Goal: Communication & Community: Answer question/provide support

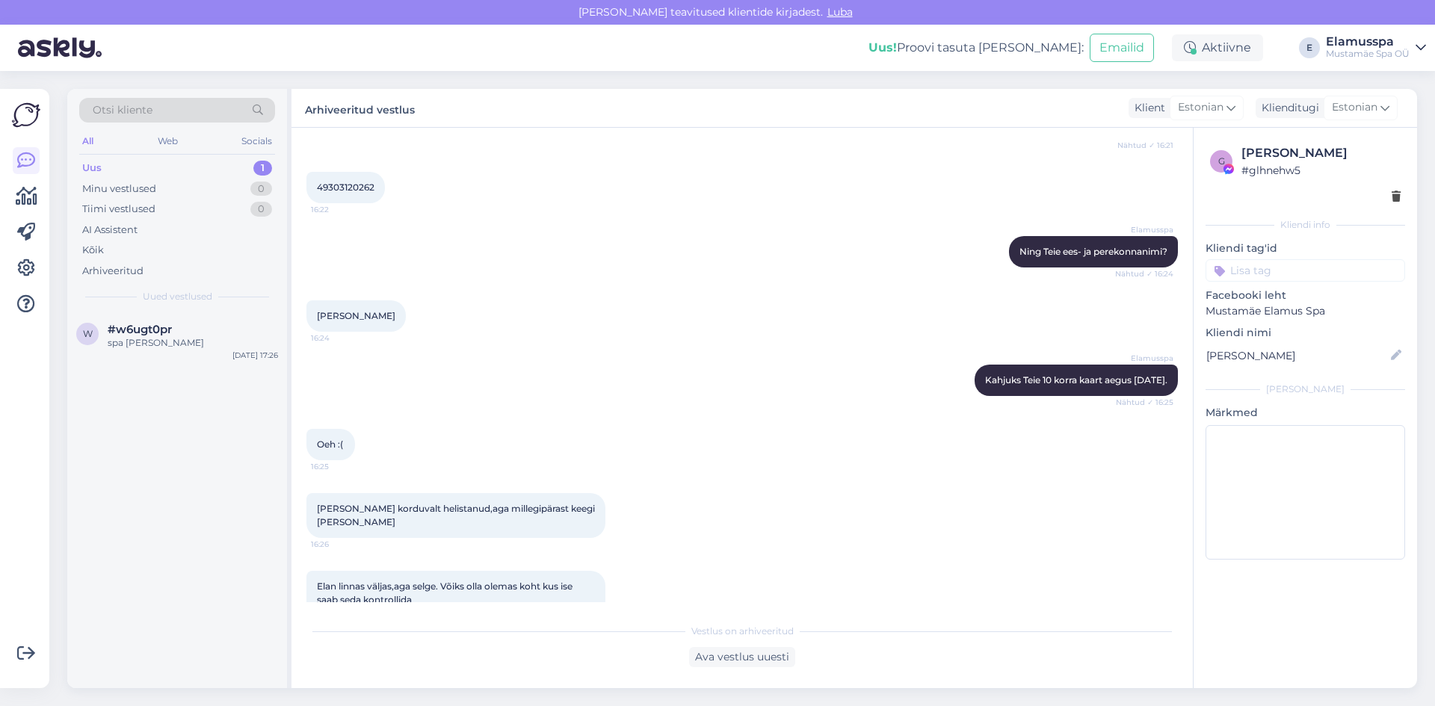
scroll to position [581, 0]
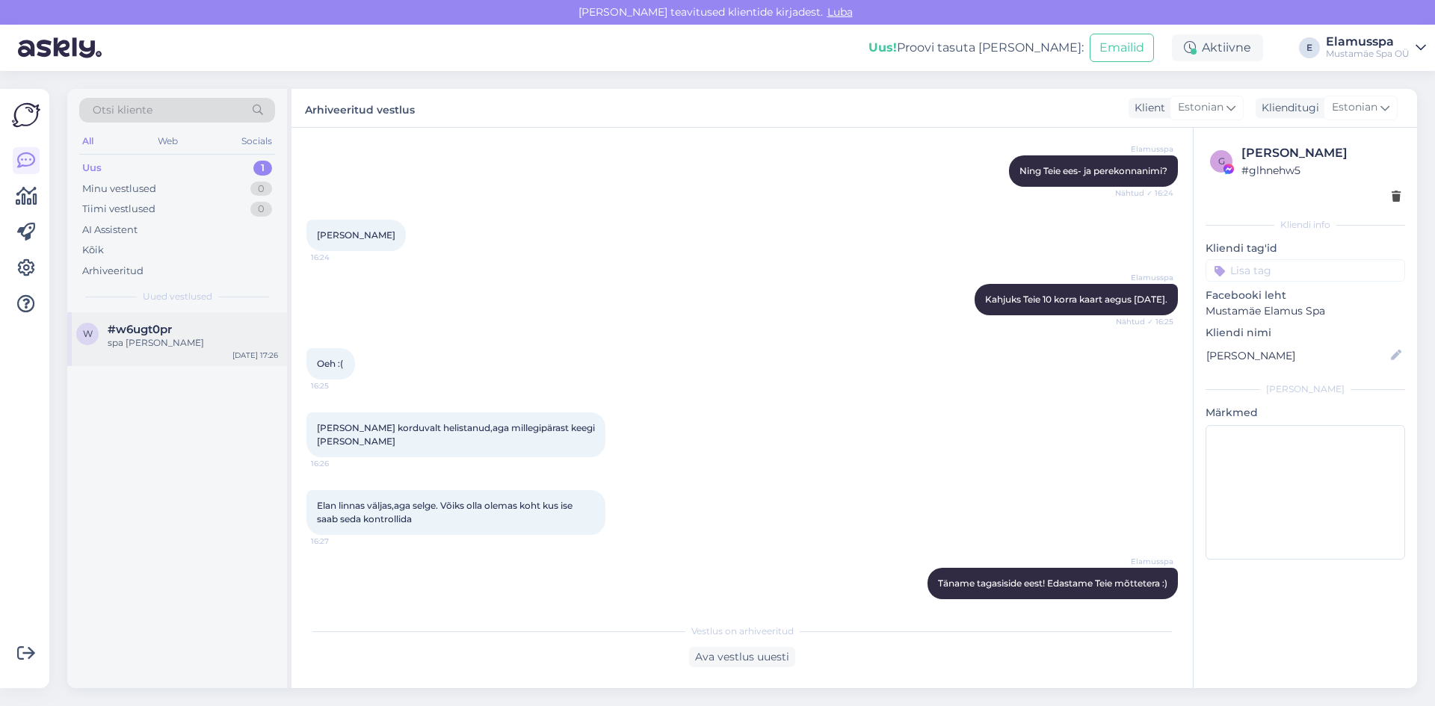
click at [133, 333] on span "#w6ugt0pr" at bounding box center [140, 329] width 64 height 13
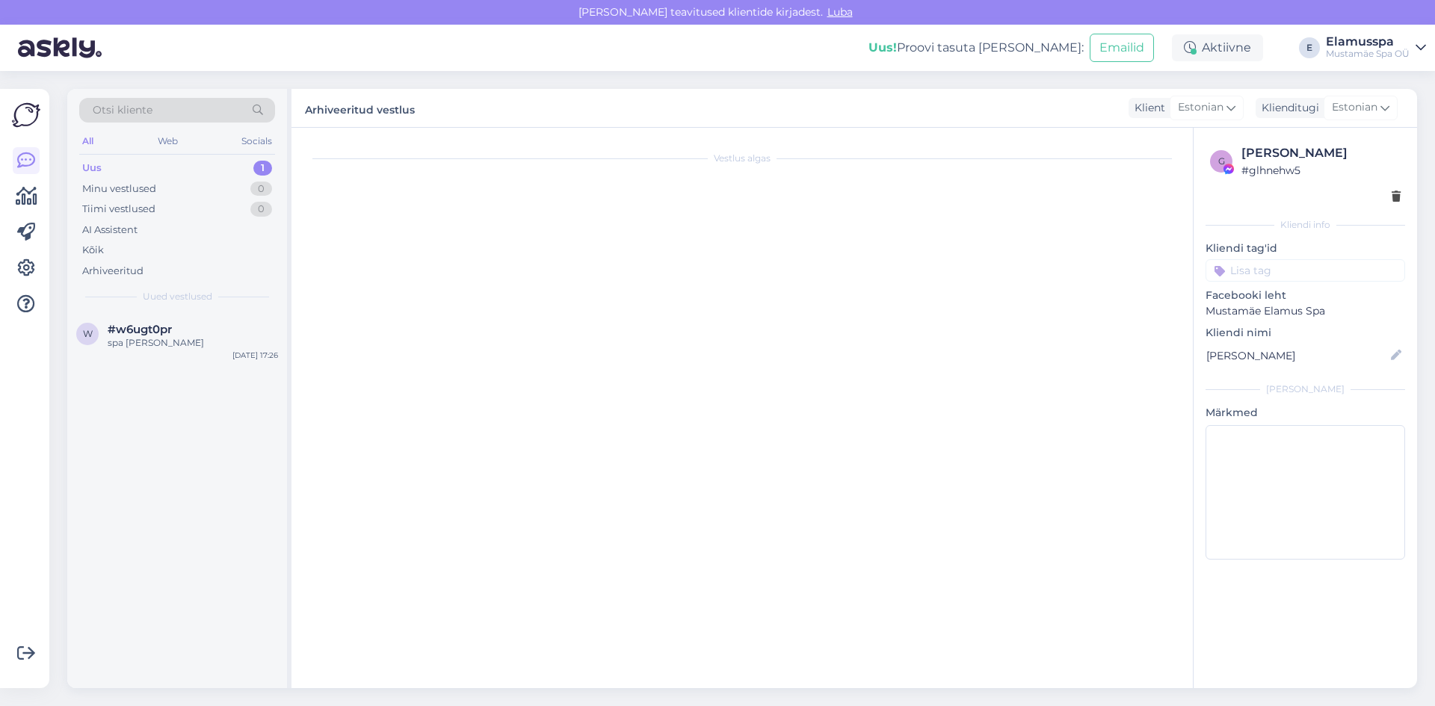
scroll to position [0, 0]
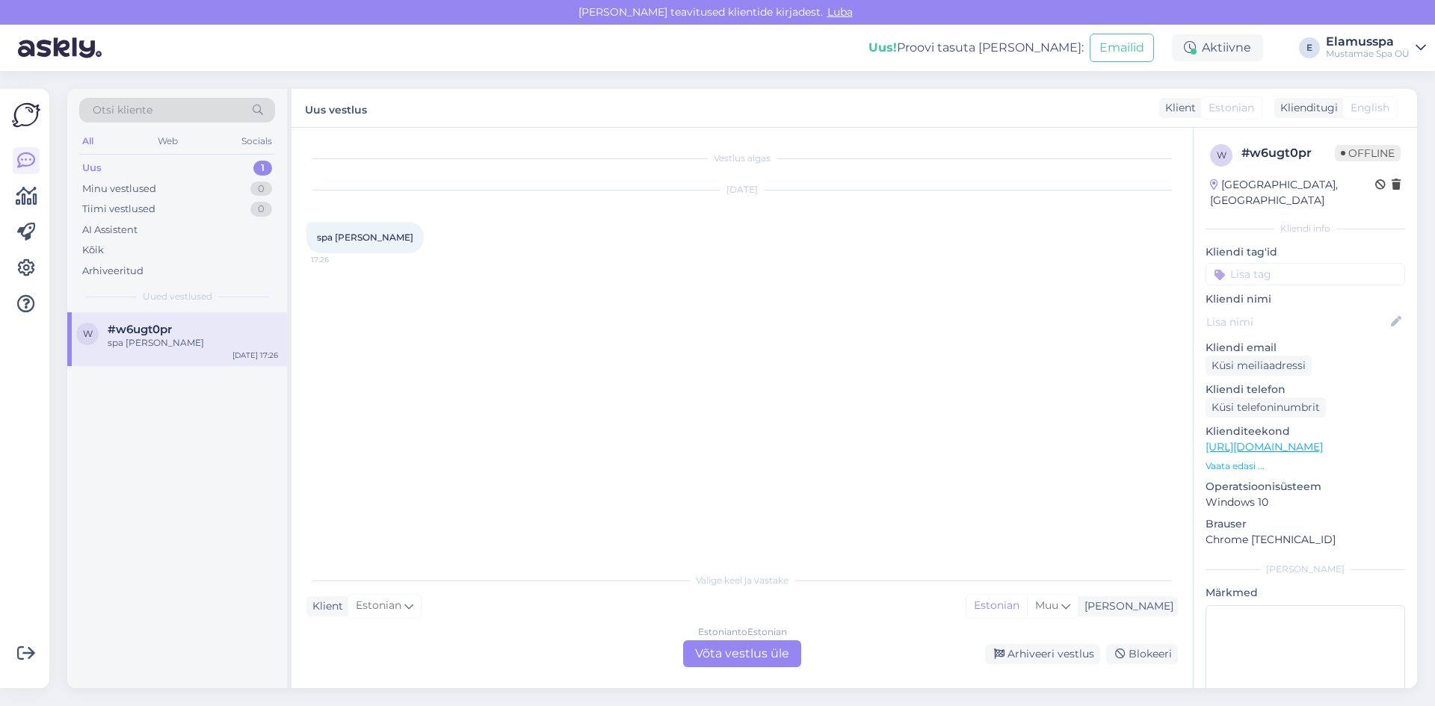
click at [738, 650] on div "Estonian to Estonian Võta vestlus üle" at bounding box center [742, 653] width 118 height 27
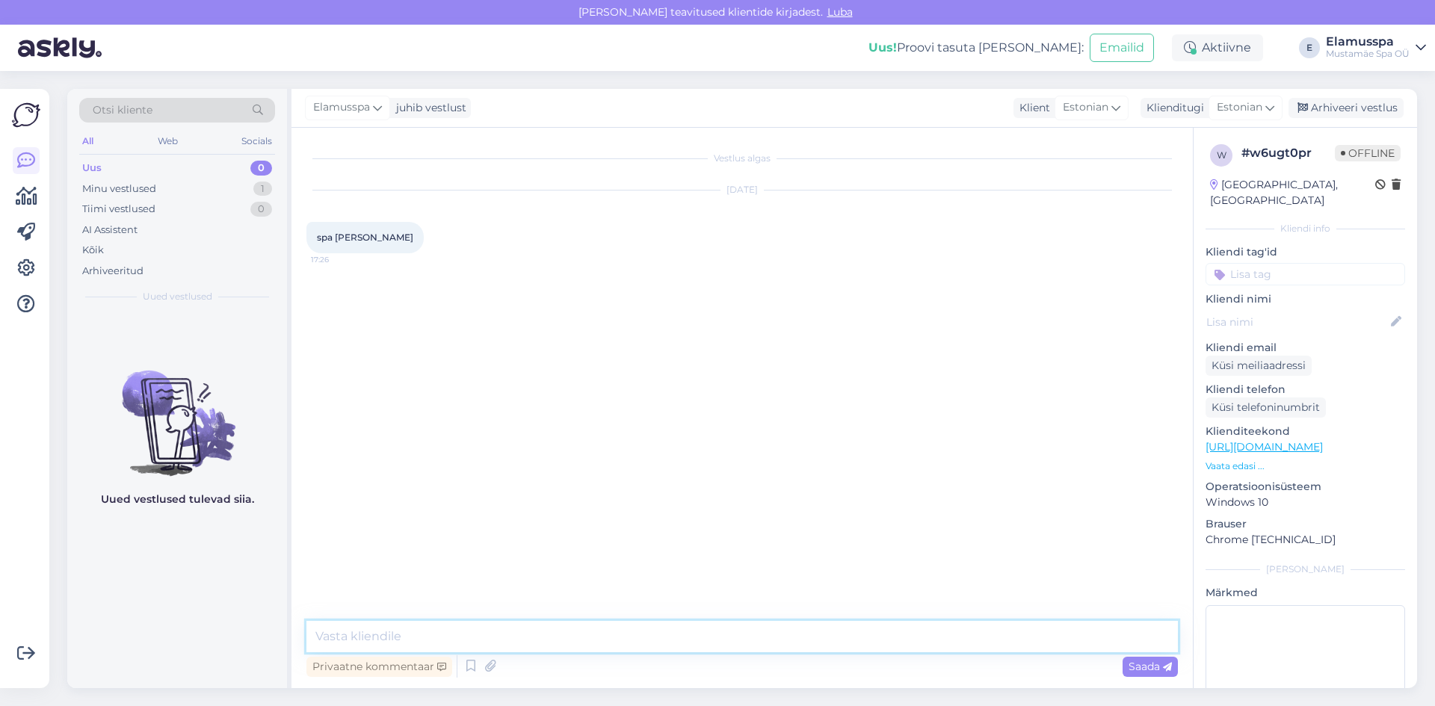
click at [711, 634] on textarea at bounding box center [741, 636] width 871 height 31
type textarea "t"
type textarea "Tere, millega ma saan teid aidata?"
click at [179, 194] on div "Minu vestlused 1" at bounding box center [177, 189] width 196 height 21
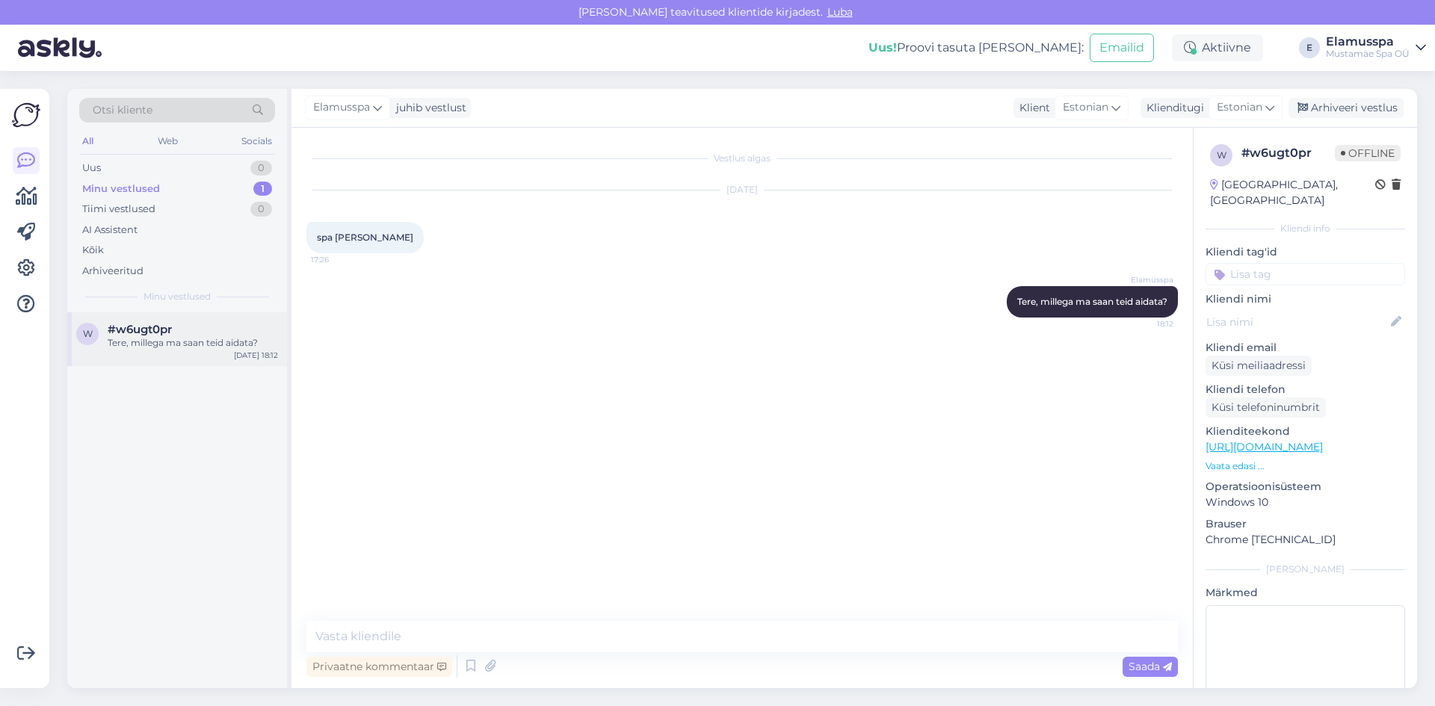
click at [261, 323] on div "#w6ugt0pr" at bounding box center [193, 329] width 170 height 13
click at [132, 353] on div "w #w6ugt0pr Tere, millega ma saan teid aidata? [DATE] 18:12" at bounding box center [177, 339] width 220 height 54
click at [207, 170] on div "Uus 1" at bounding box center [177, 168] width 196 height 21
click at [254, 330] on div "#d9nohh2d 1" at bounding box center [193, 329] width 170 height 13
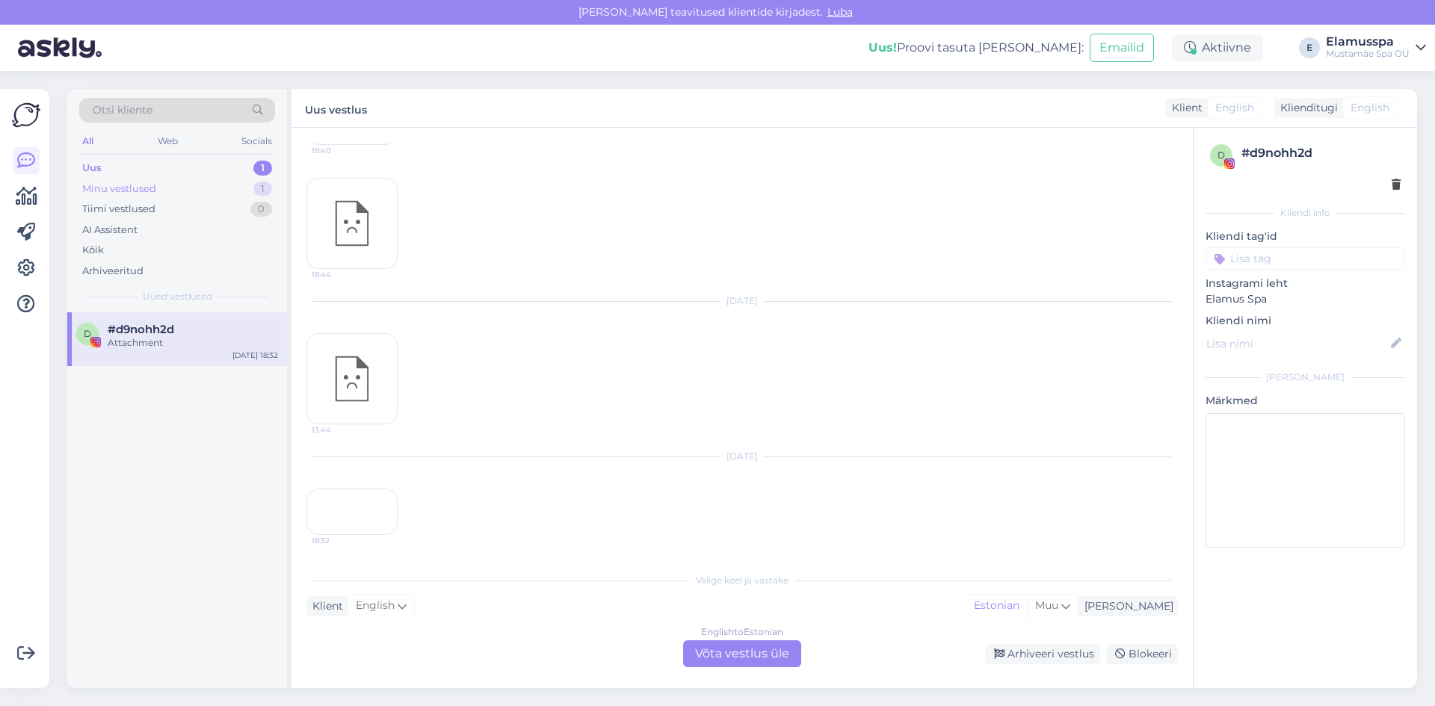
scroll to position [901, 0]
click at [345, 489] on div "18:32" at bounding box center [351, 512] width 91 height 46
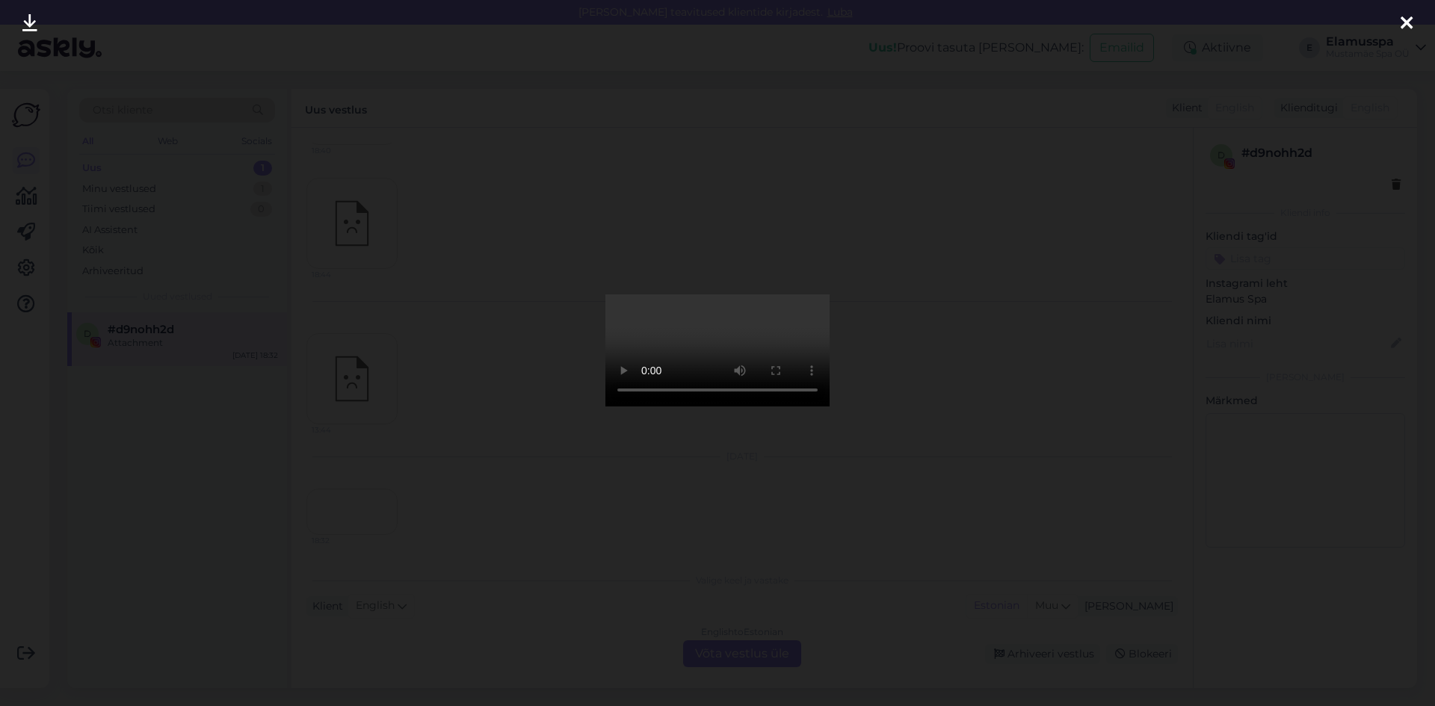
click at [963, 457] on div at bounding box center [717, 353] width 1435 height 706
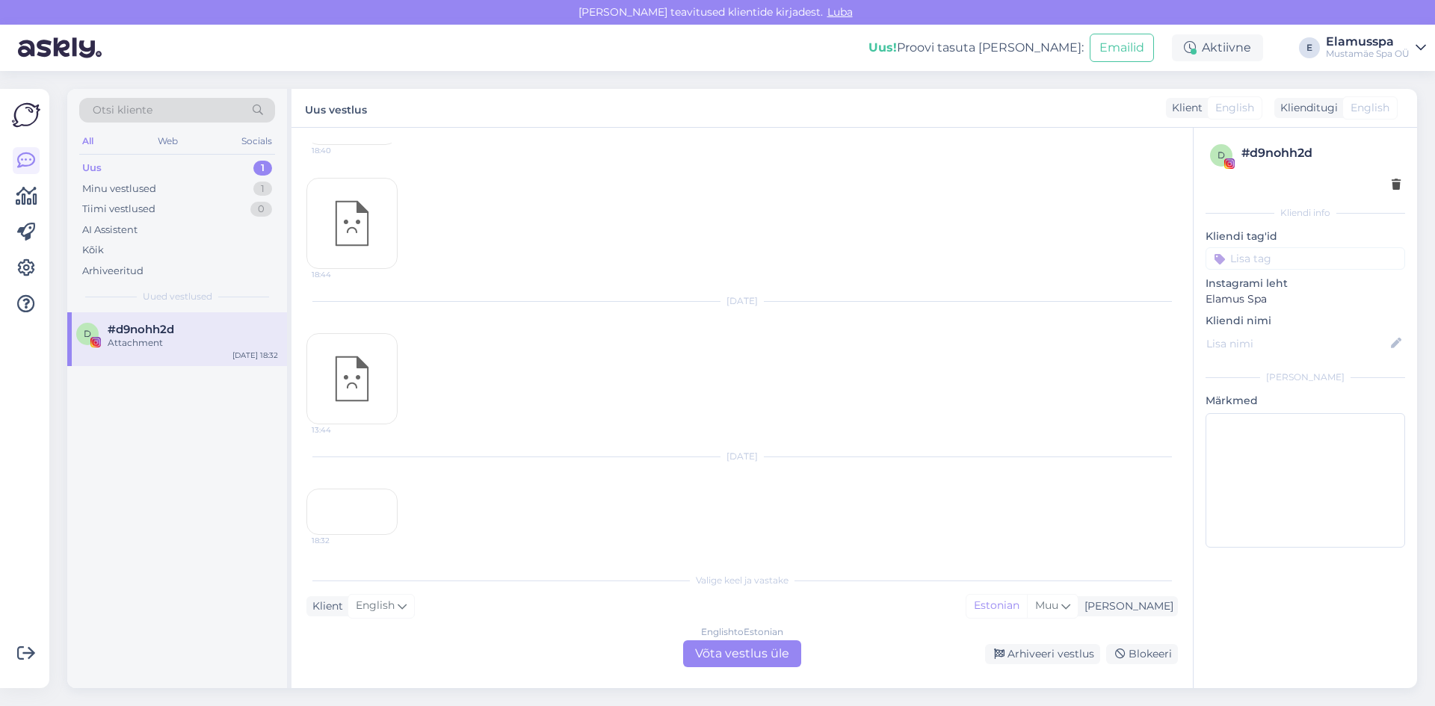
click at [353, 489] on div "18:32" at bounding box center [351, 512] width 91 height 46
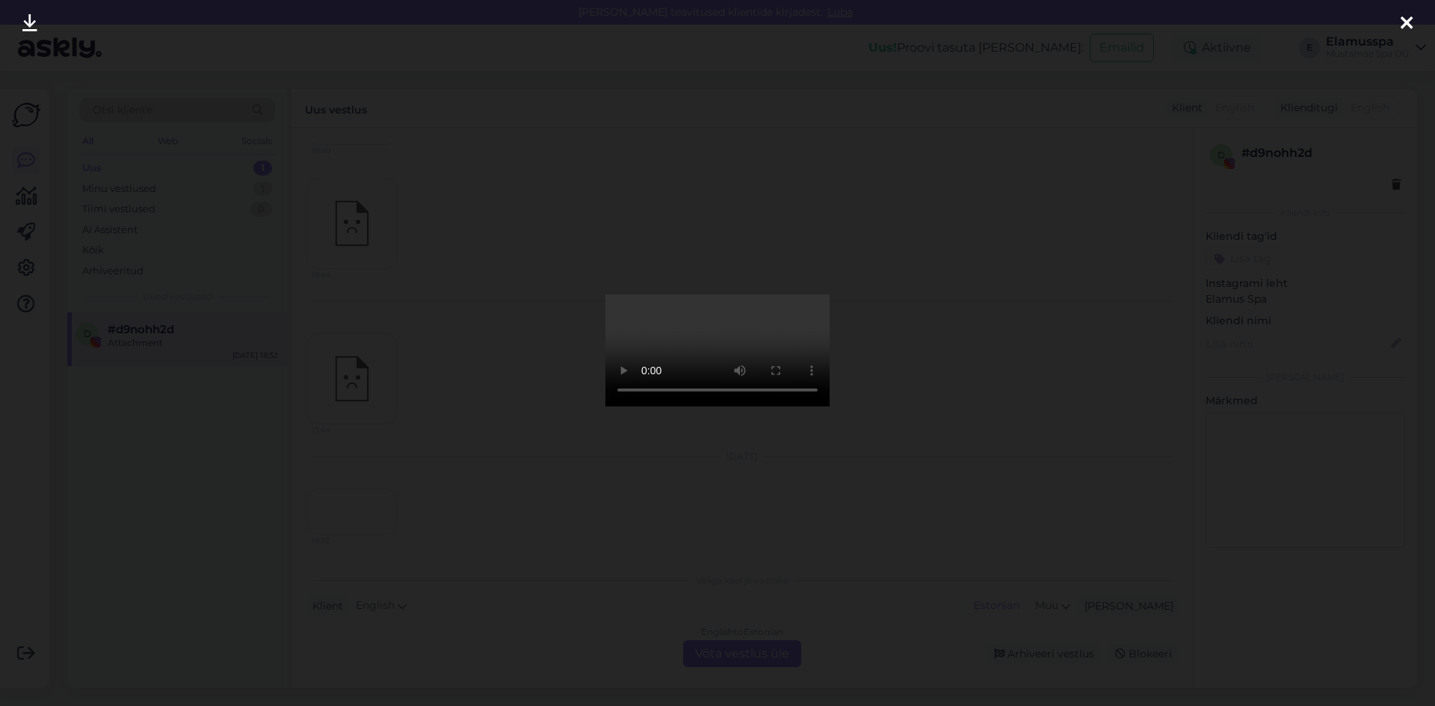
click at [806, 294] on video at bounding box center [717, 350] width 224 height 112
click at [1102, 345] on div at bounding box center [717, 353] width 1435 height 706
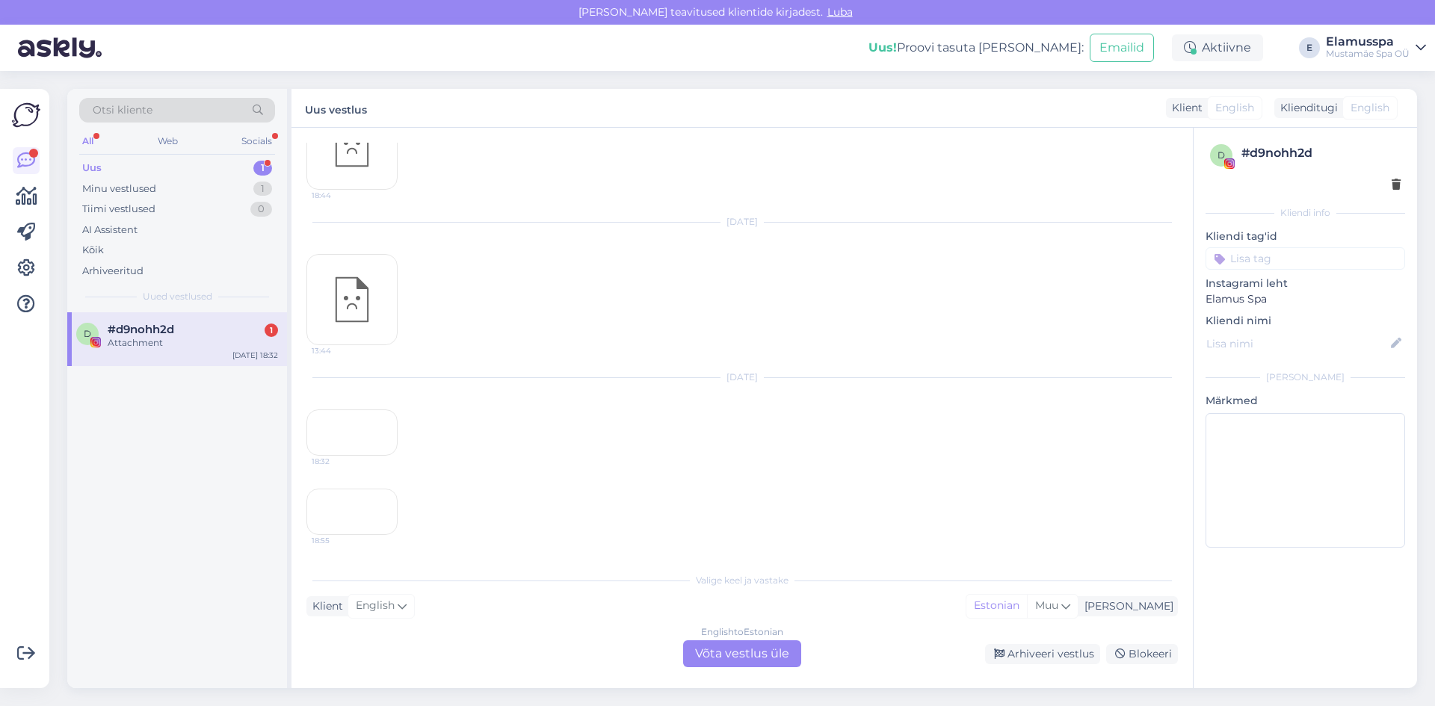
scroll to position [1047, 0]
click at [185, 324] on div "#d9nohh2d 1" at bounding box center [193, 329] width 170 height 13
click at [380, 489] on div "18:55" at bounding box center [351, 512] width 91 height 46
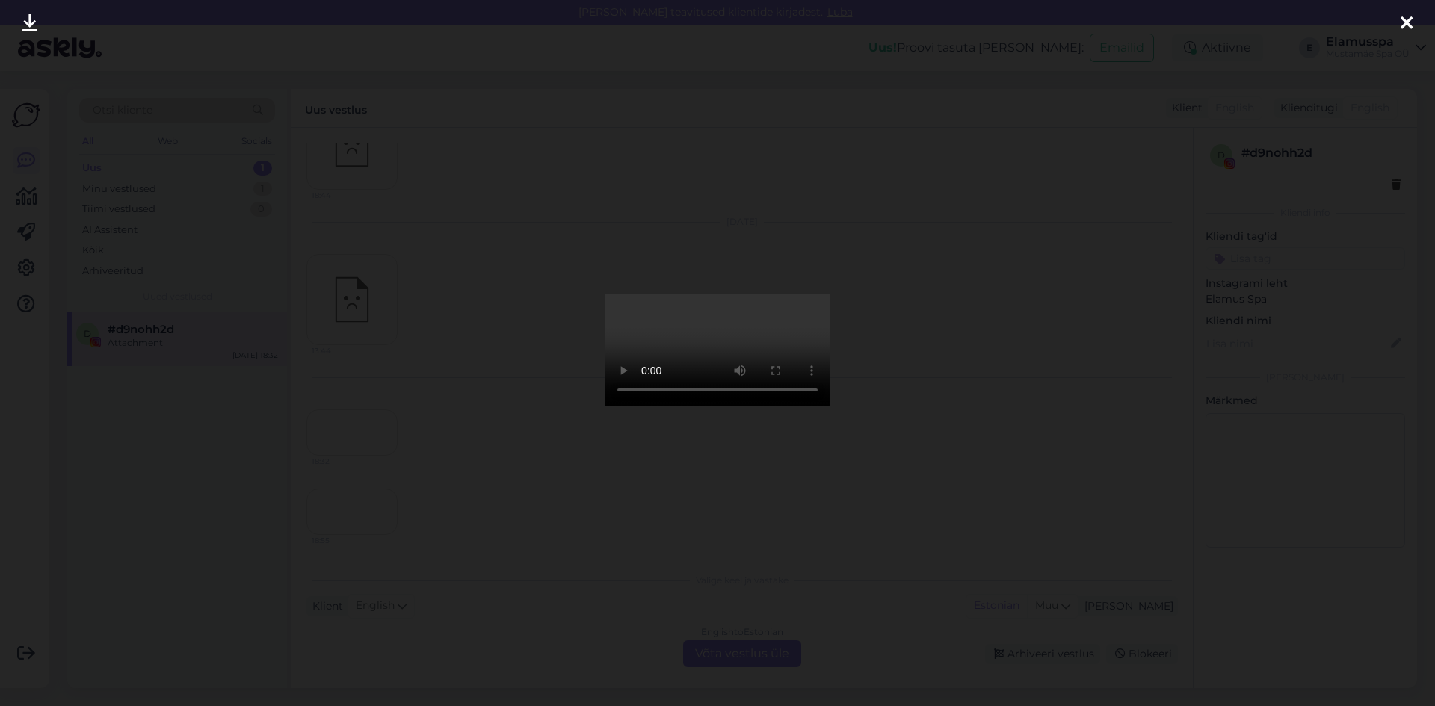
click at [707, 375] on video at bounding box center [717, 350] width 224 height 112
click at [1037, 386] on div at bounding box center [717, 353] width 1435 height 706
